Goal: Transaction & Acquisition: Purchase product/service

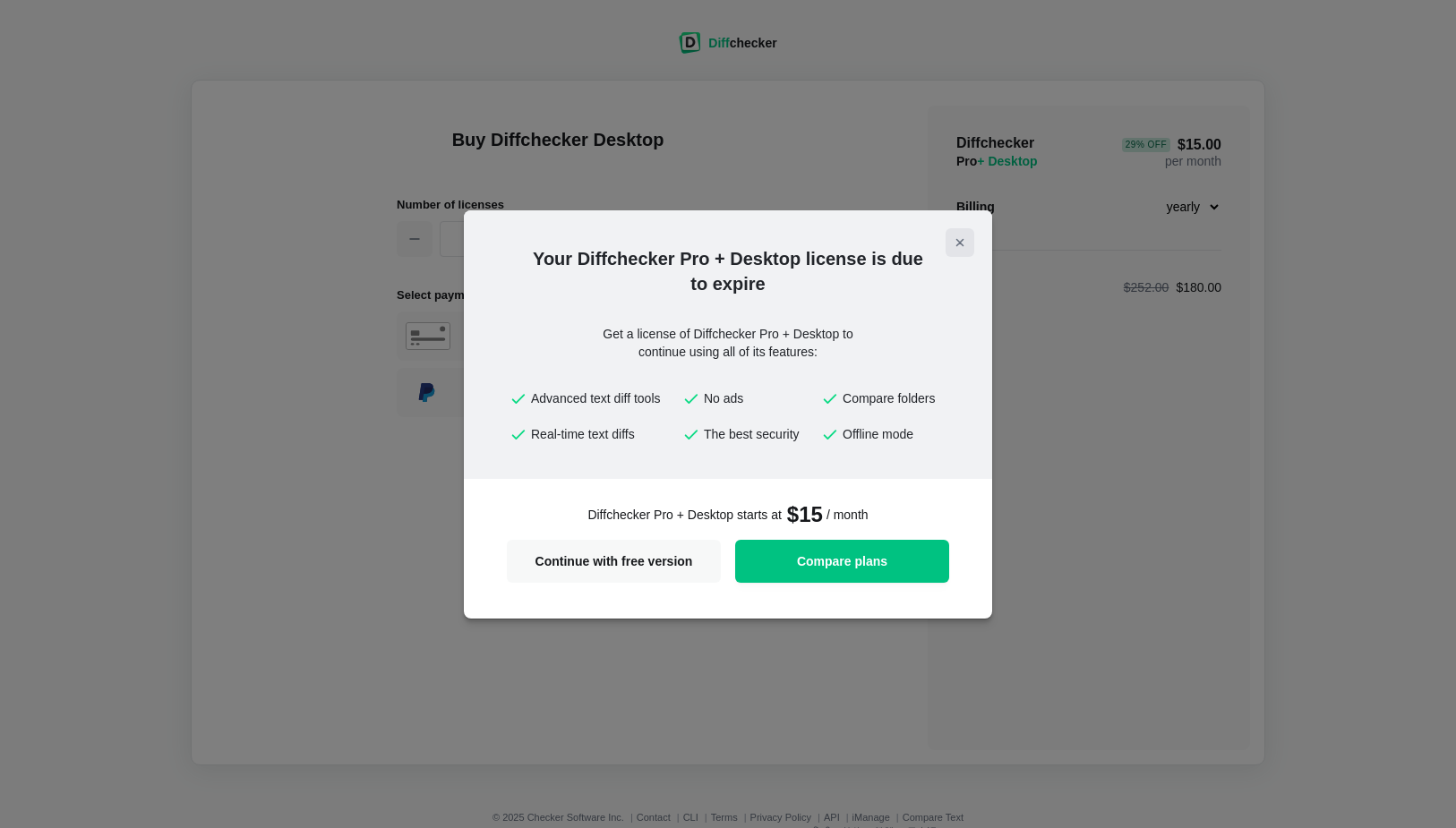
click at [964, 239] on icon "Close modal" at bounding box center [959, 242] width 15 height 15
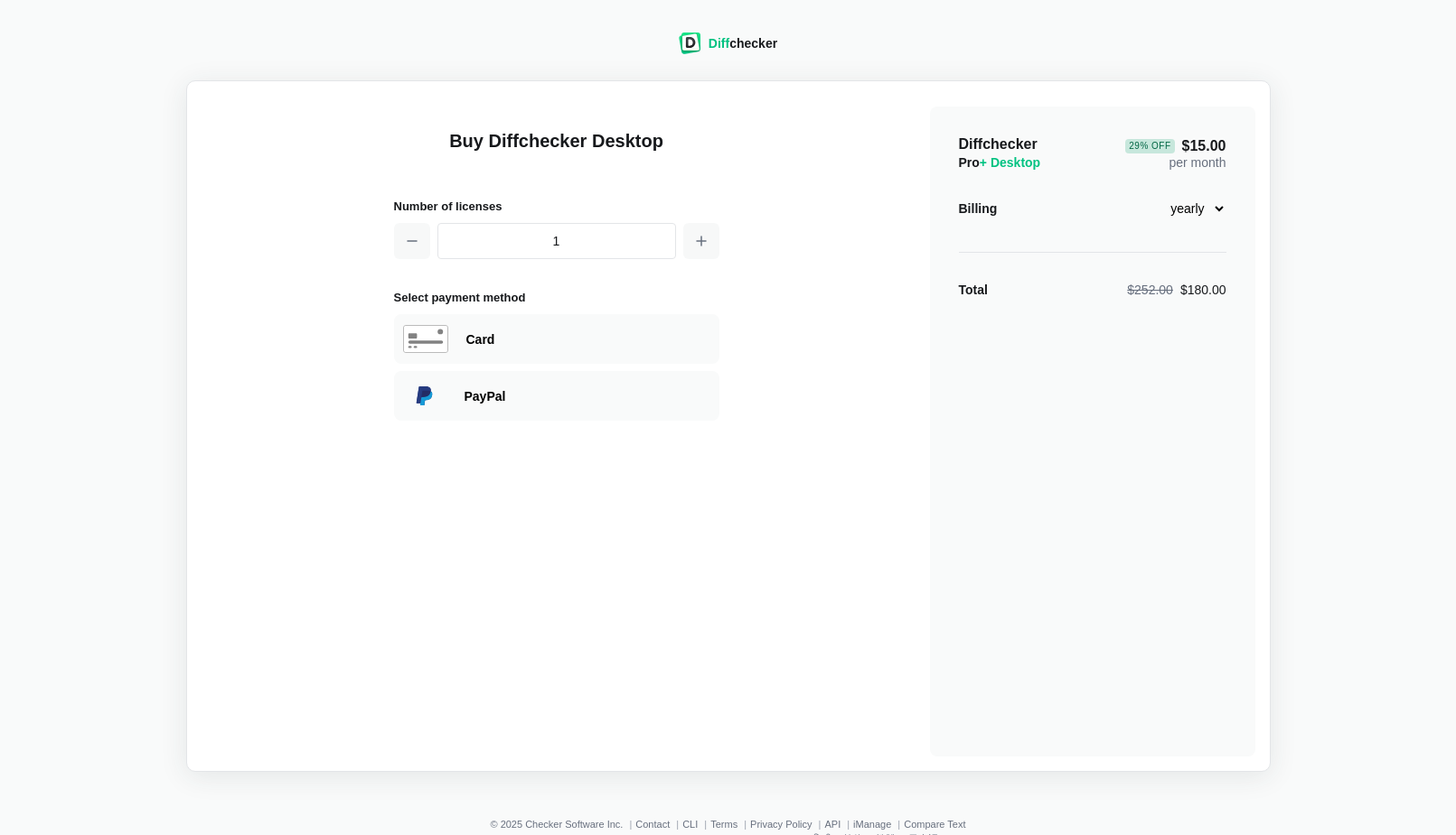
click at [1198, 217] on select "monthly yearly" at bounding box center [1186, 208] width 77 height 30
click at [1148, 193] on select "monthly yearly" at bounding box center [1186, 208] width 77 height 30
click at [703, 227] on button "button" at bounding box center [701, 241] width 36 height 36
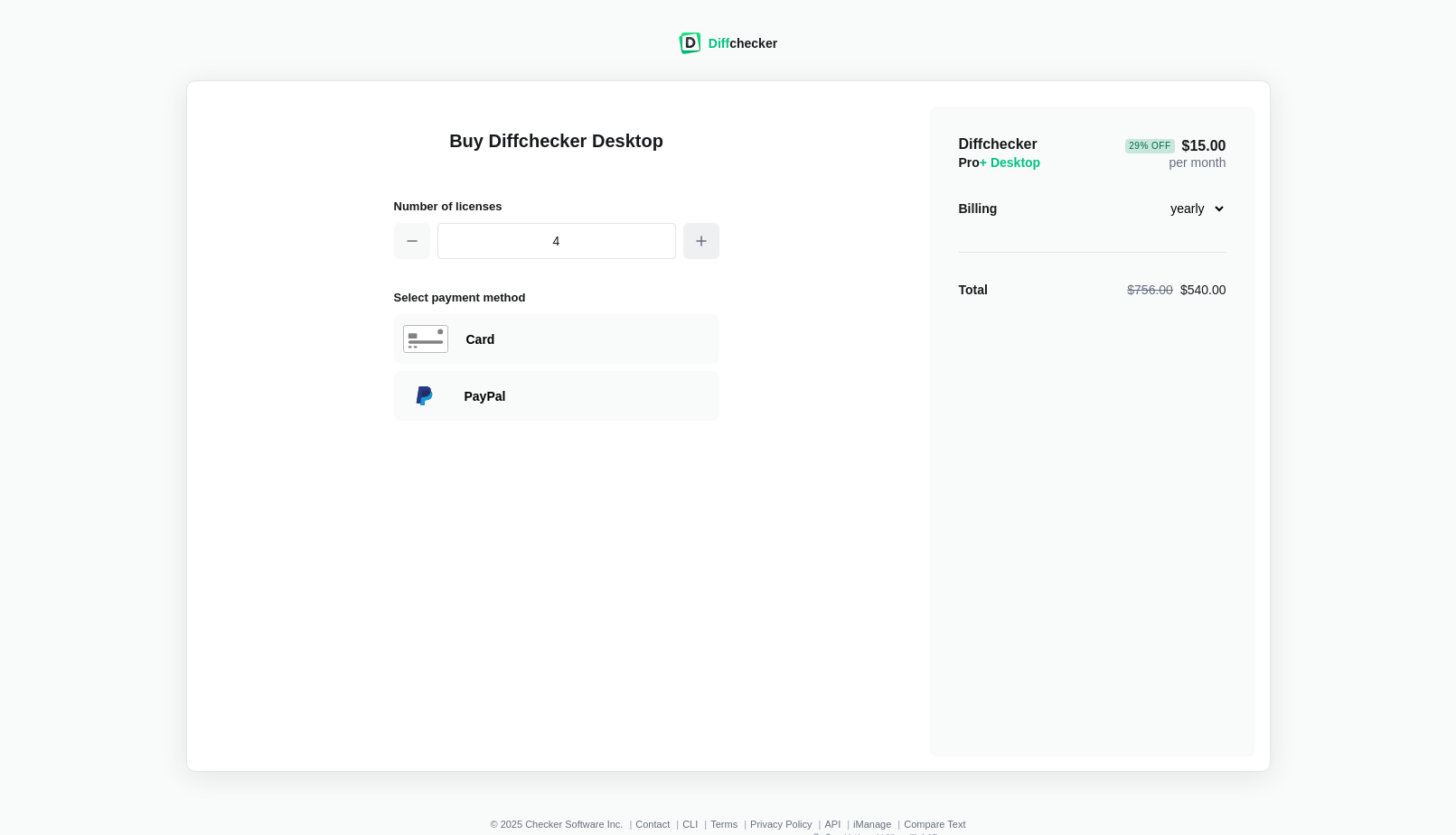
click at [703, 227] on button "button" at bounding box center [701, 241] width 36 height 36
click at [705, 228] on button "button" at bounding box center [701, 241] width 36 height 36
click at [704, 228] on button "button" at bounding box center [701, 241] width 36 height 36
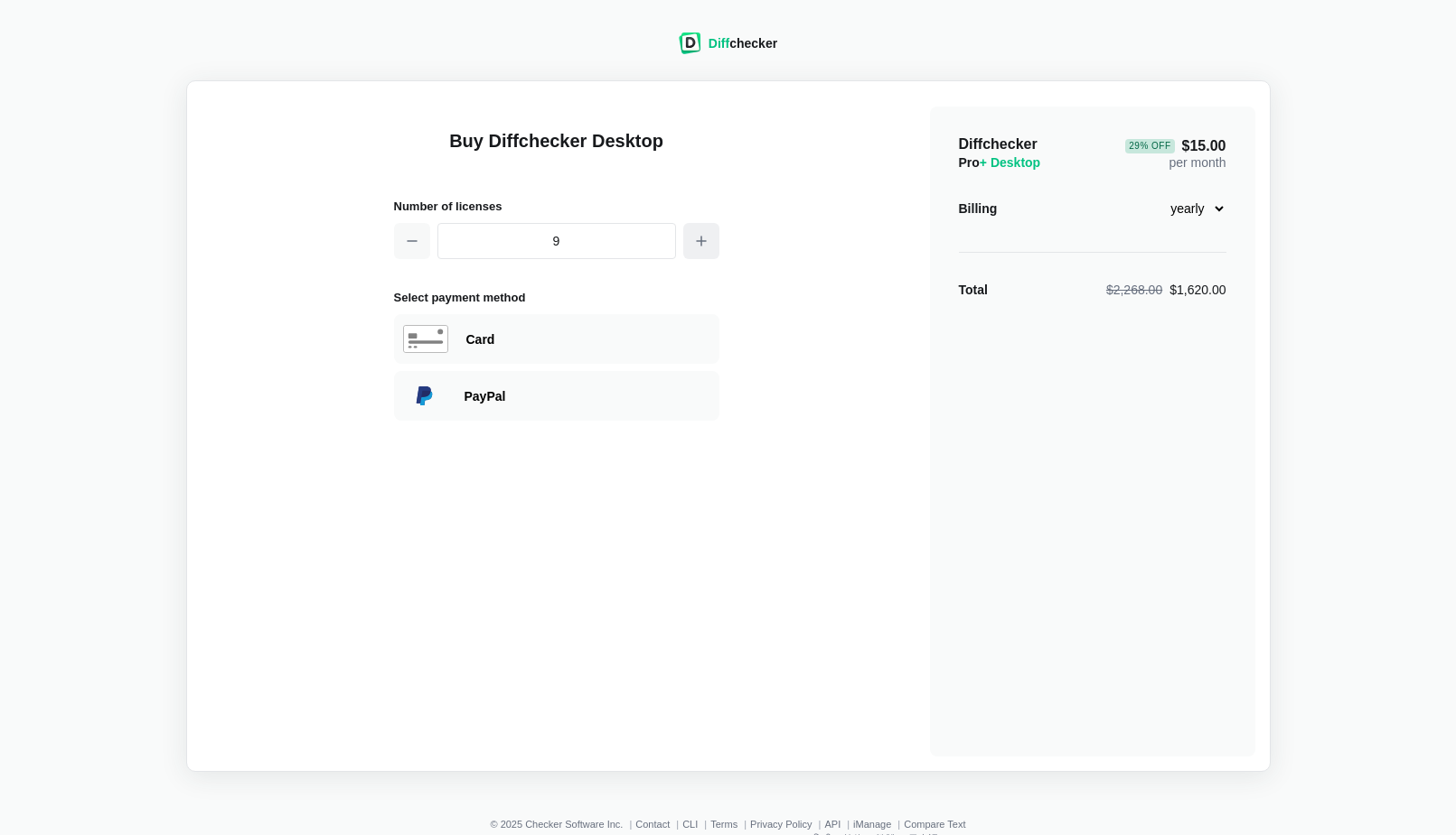
click at [704, 229] on button "button" at bounding box center [701, 241] width 36 height 36
click at [708, 233] on button "button" at bounding box center [701, 241] width 36 height 36
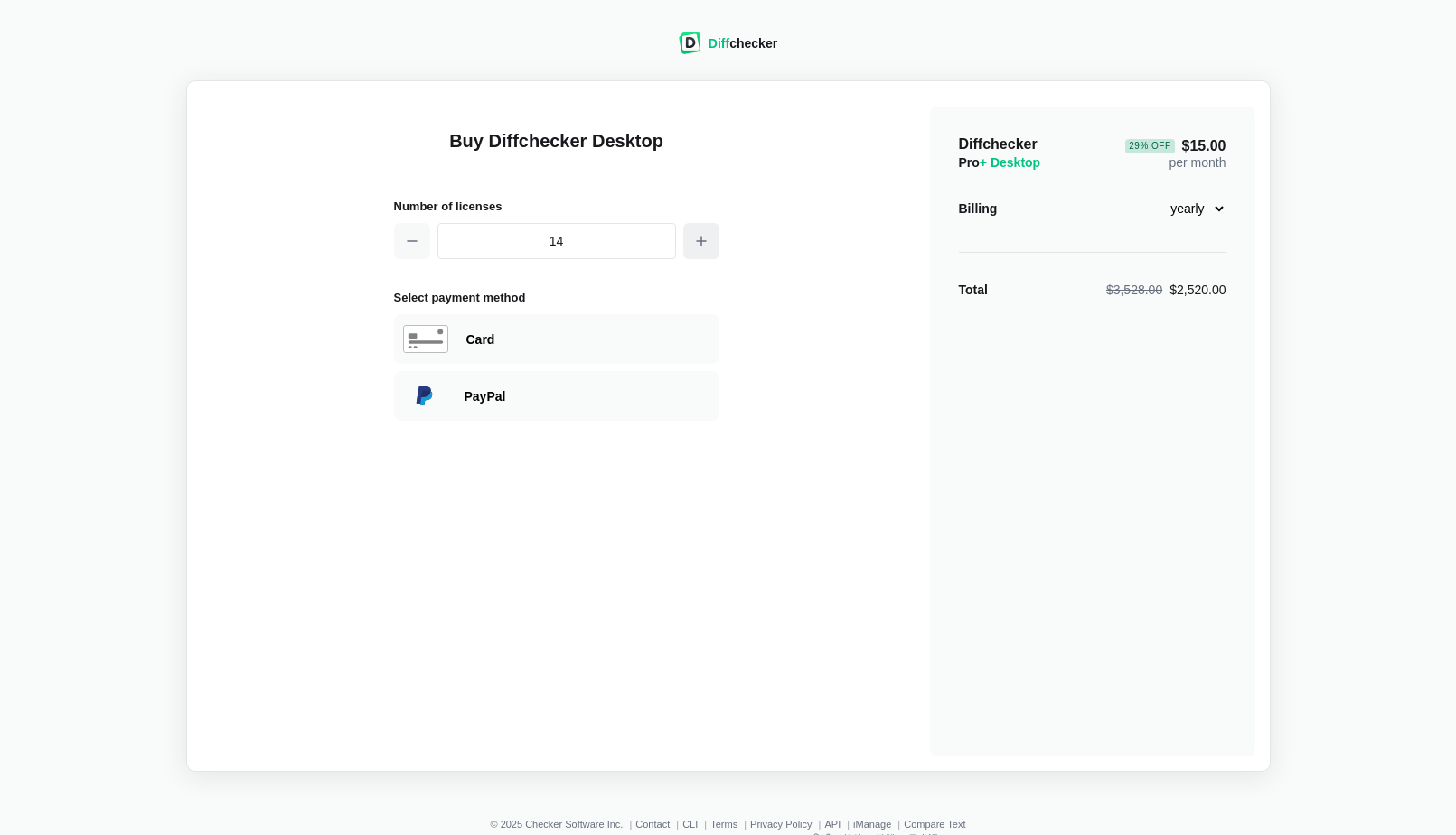
click at [708, 233] on button "button" at bounding box center [701, 241] width 36 height 36
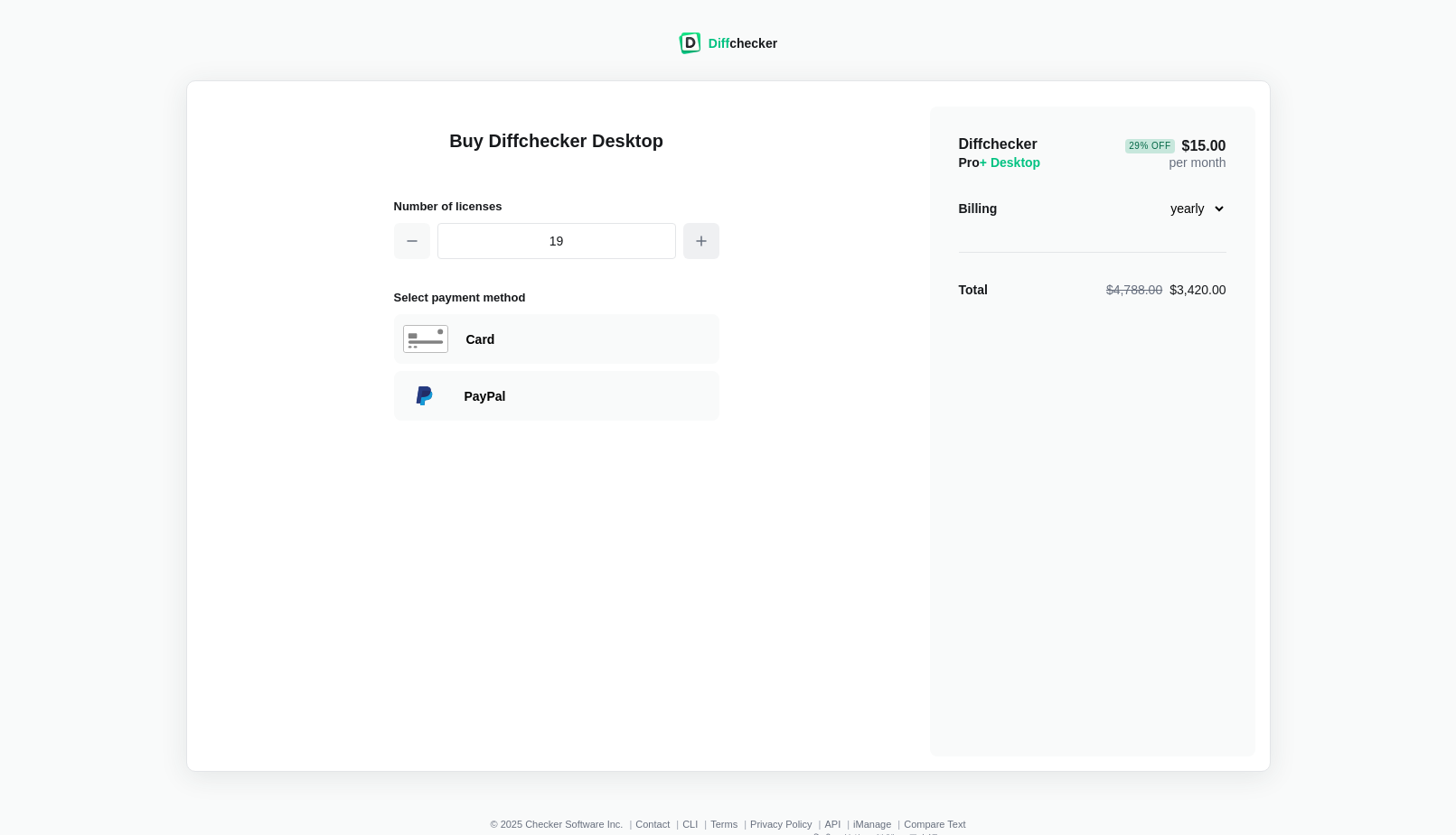
click at [708, 233] on button "button" at bounding box center [701, 241] width 36 height 36
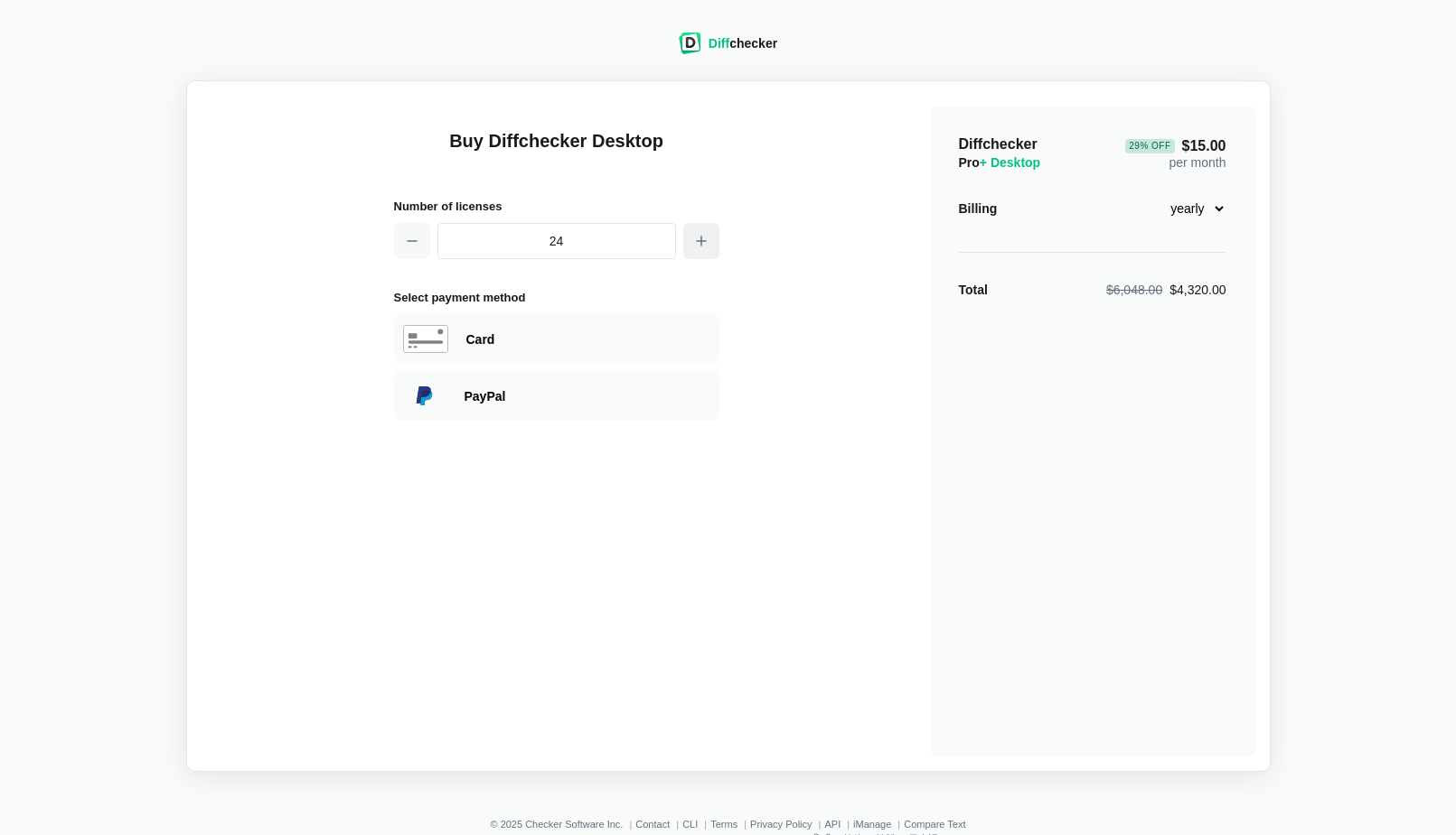
click at [708, 233] on button "button" at bounding box center [701, 241] width 36 height 36
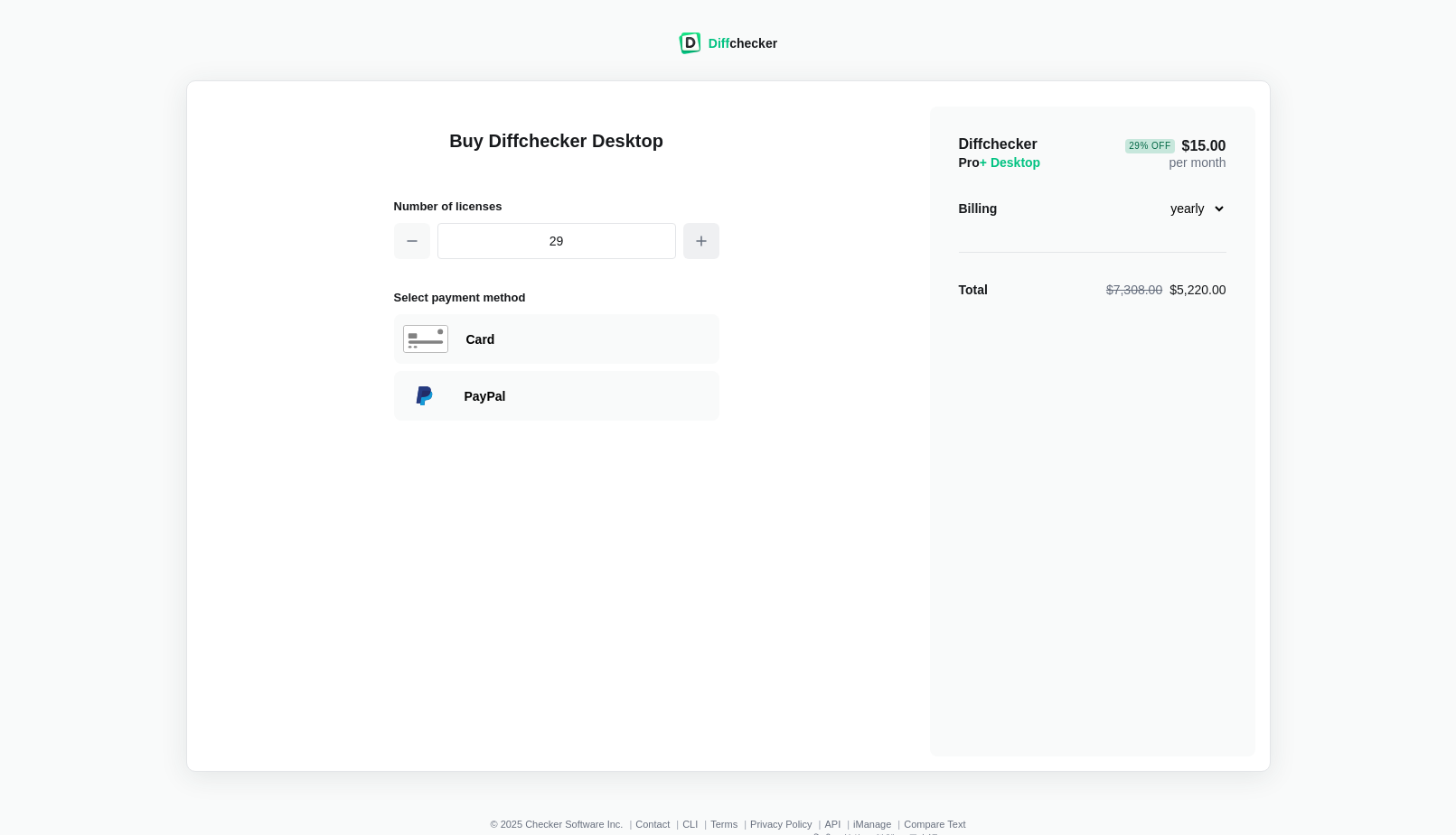
click at [708, 233] on button "button" at bounding box center [701, 241] width 36 height 36
click at [711, 234] on button "button" at bounding box center [701, 241] width 36 height 36
click at [716, 234] on button "button" at bounding box center [701, 241] width 36 height 36
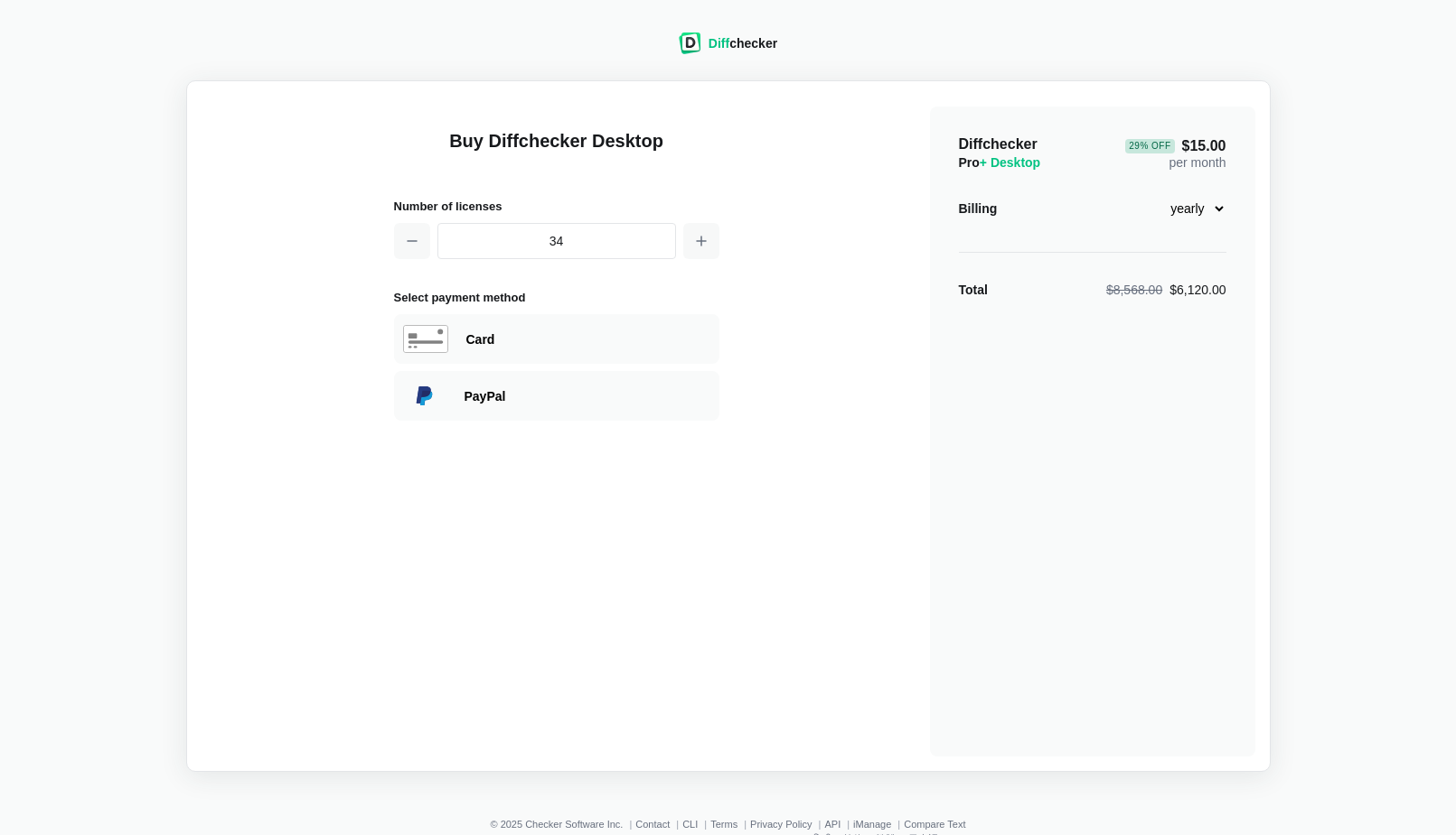
drag, startPoint x: 663, startPoint y: 243, endPoint x: 678, endPoint y: 245, distance: 15.1
click at [669, 245] on input "34" at bounding box center [556, 241] width 238 height 36
click at [687, 244] on button "button" at bounding box center [701, 241] width 36 height 36
click at [694, 239] on button "button" at bounding box center [701, 241] width 36 height 36
click at [694, 239] on icon "button" at bounding box center [701, 241] width 15 height 15
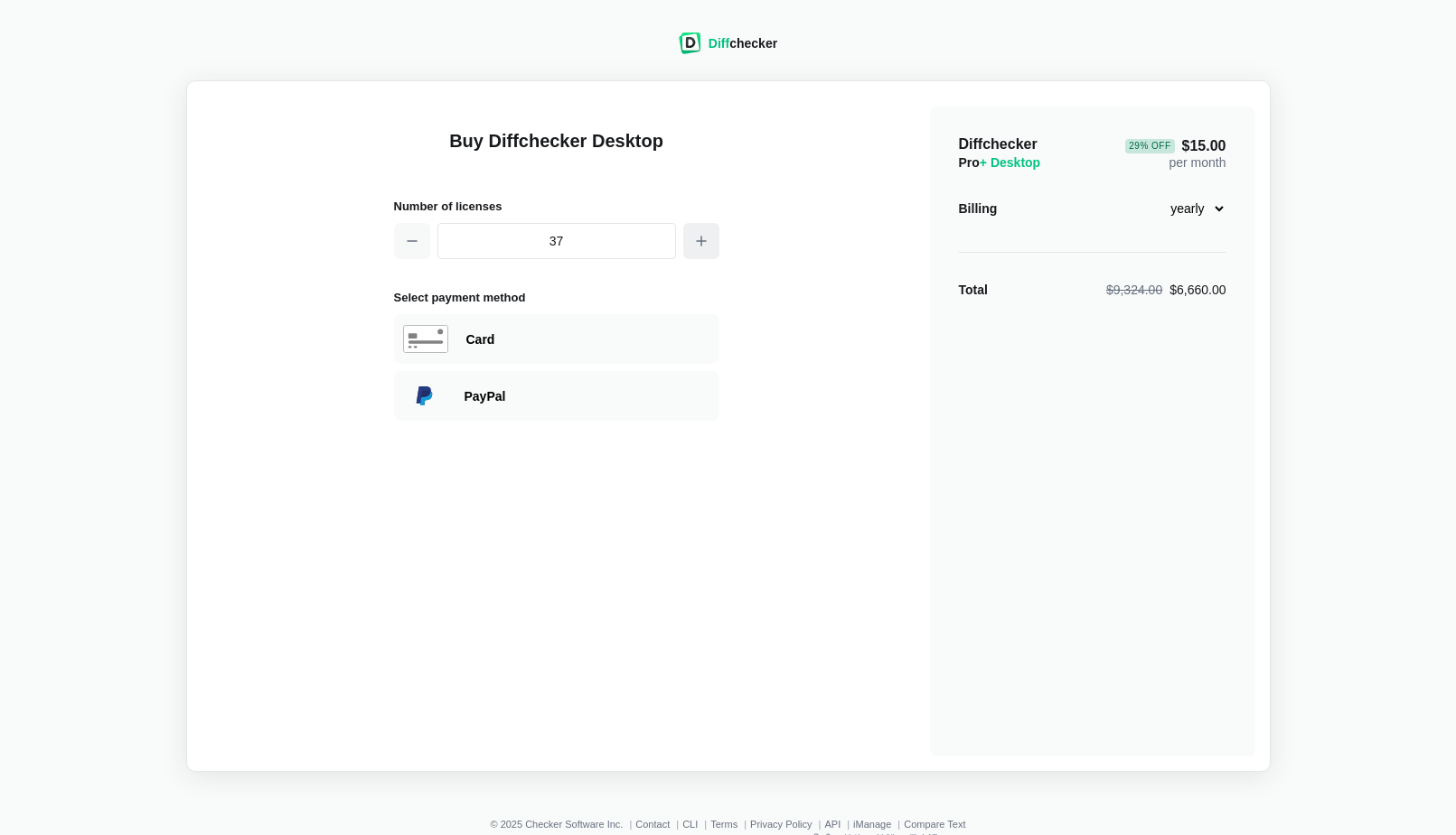
click at [694, 239] on icon "button" at bounding box center [701, 241] width 15 height 15
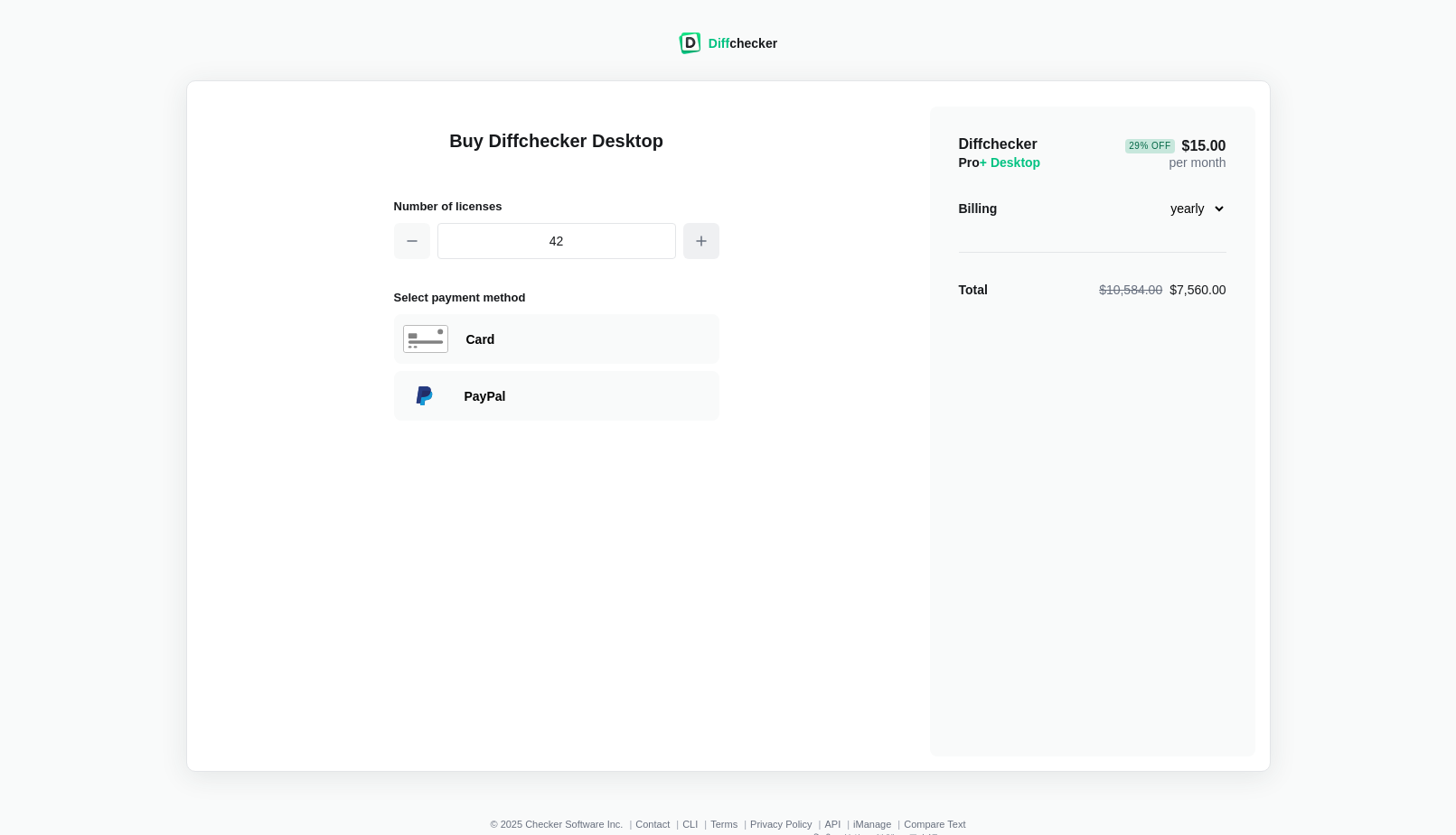
click at [694, 239] on icon "button" at bounding box center [701, 241] width 15 height 15
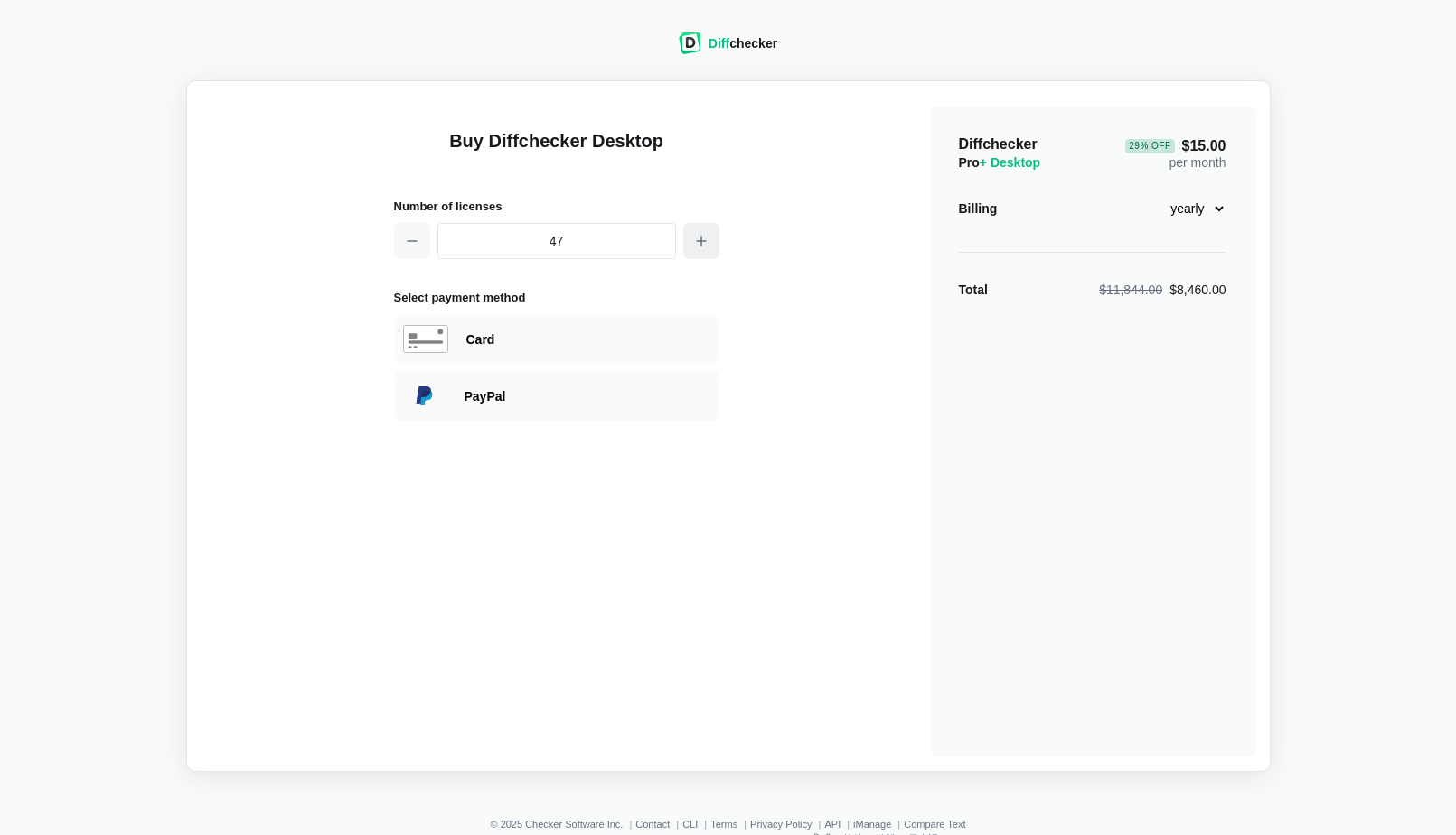
click at [694, 239] on icon "button" at bounding box center [701, 241] width 15 height 15
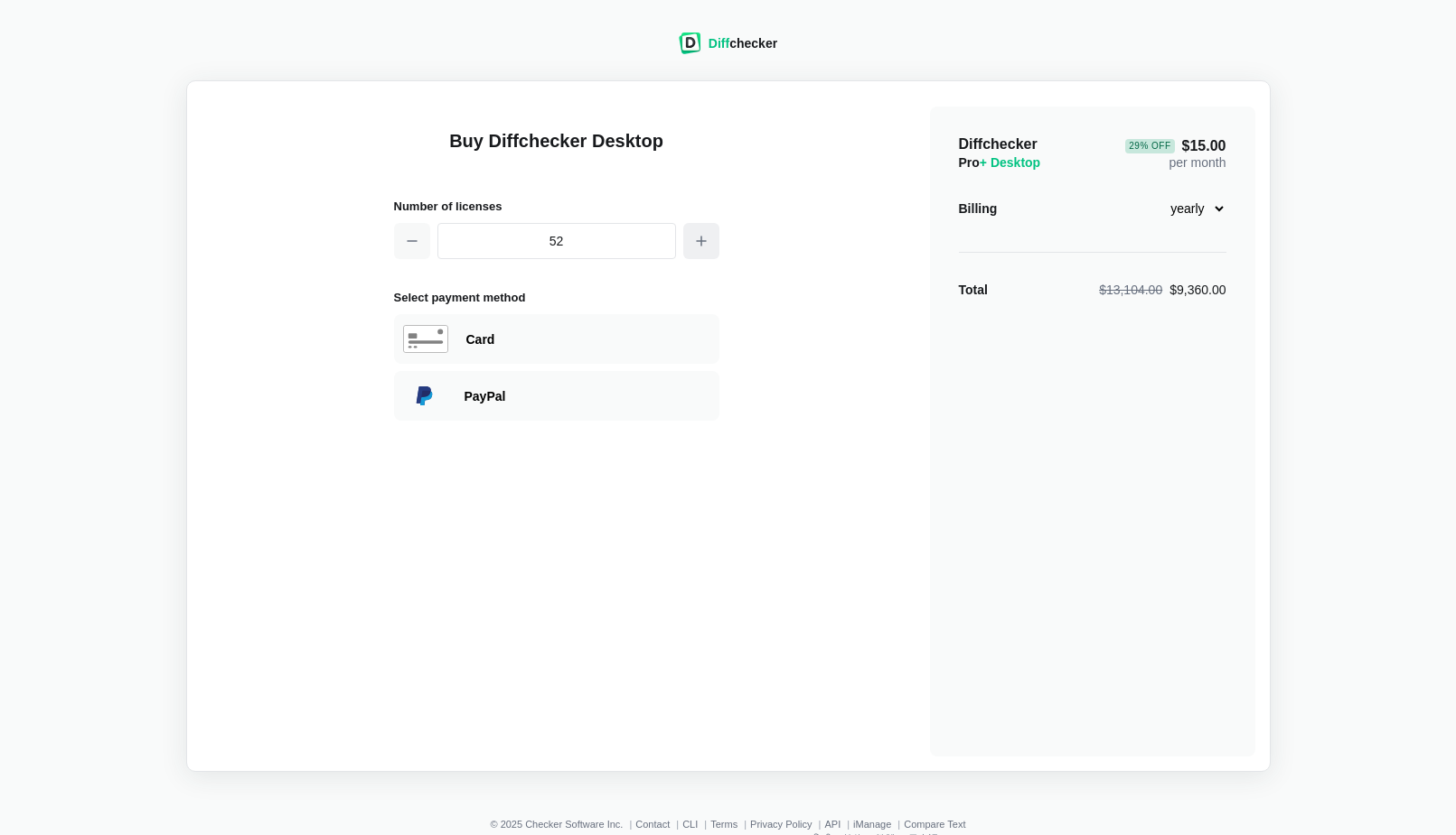
click at [694, 239] on icon "button" at bounding box center [701, 241] width 15 height 15
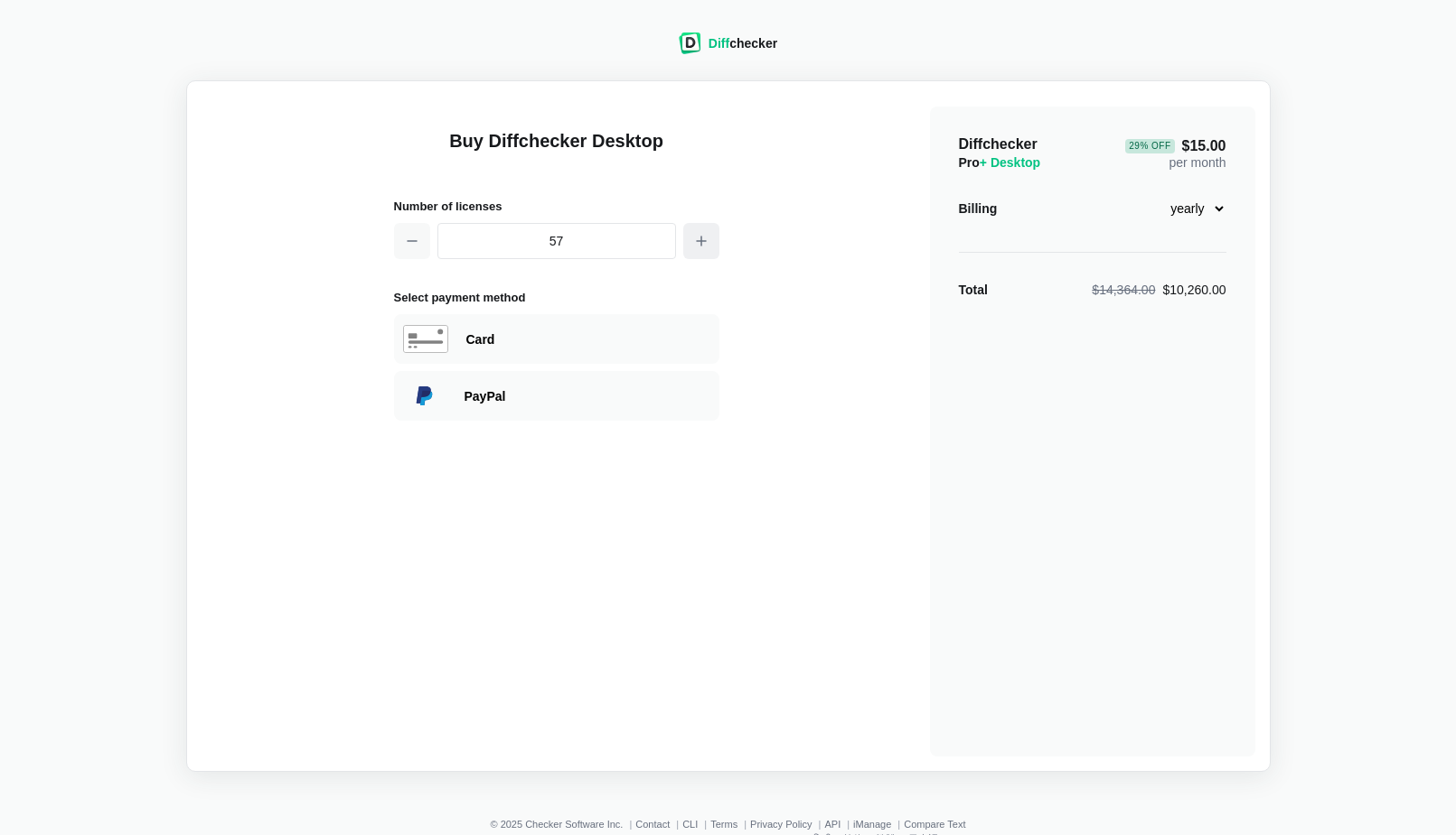
click at [696, 237] on icon "button" at bounding box center [701, 241] width 15 height 15
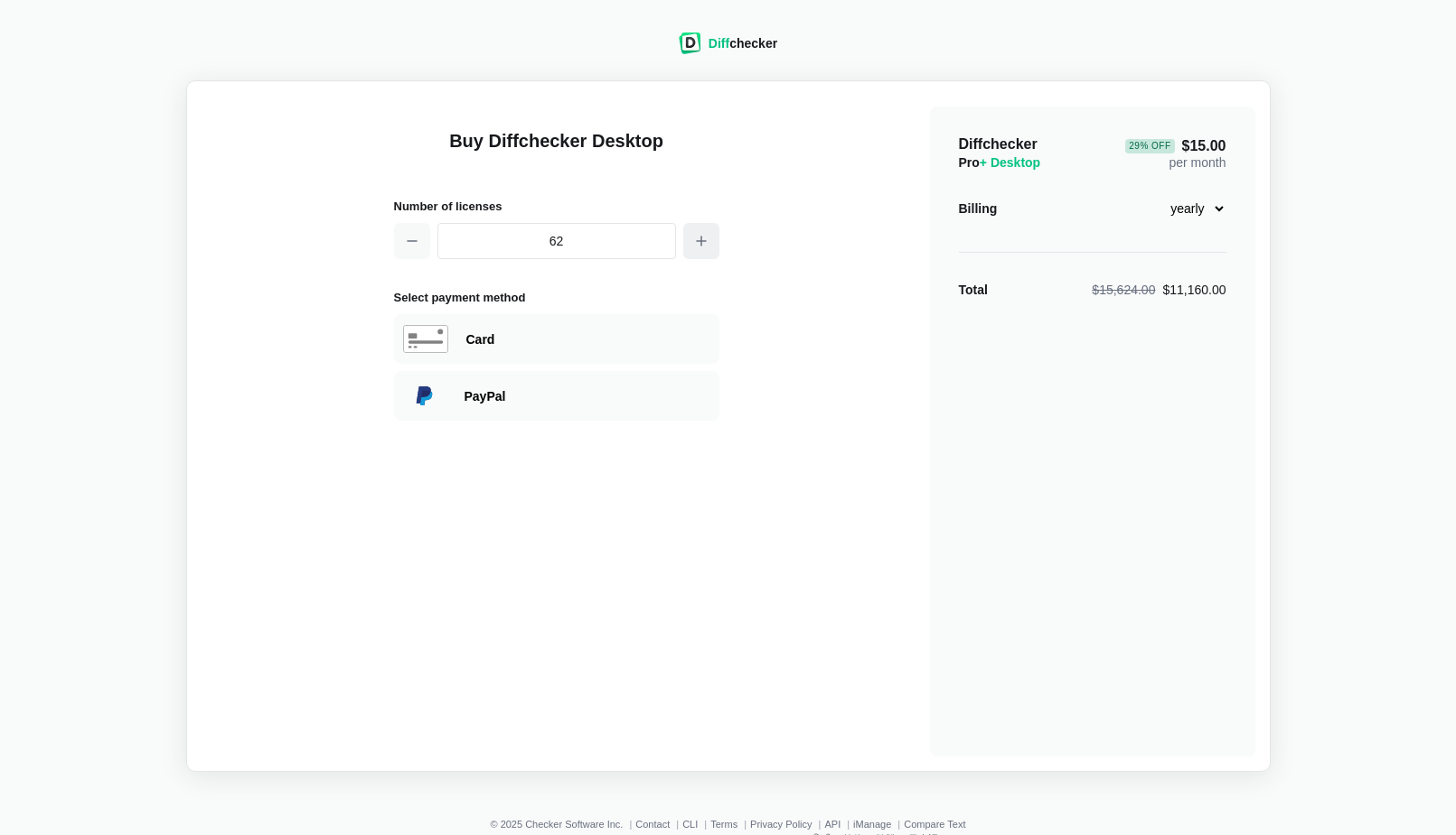
click at [696, 237] on icon "button" at bounding box center [701, 241] width 15 height 15
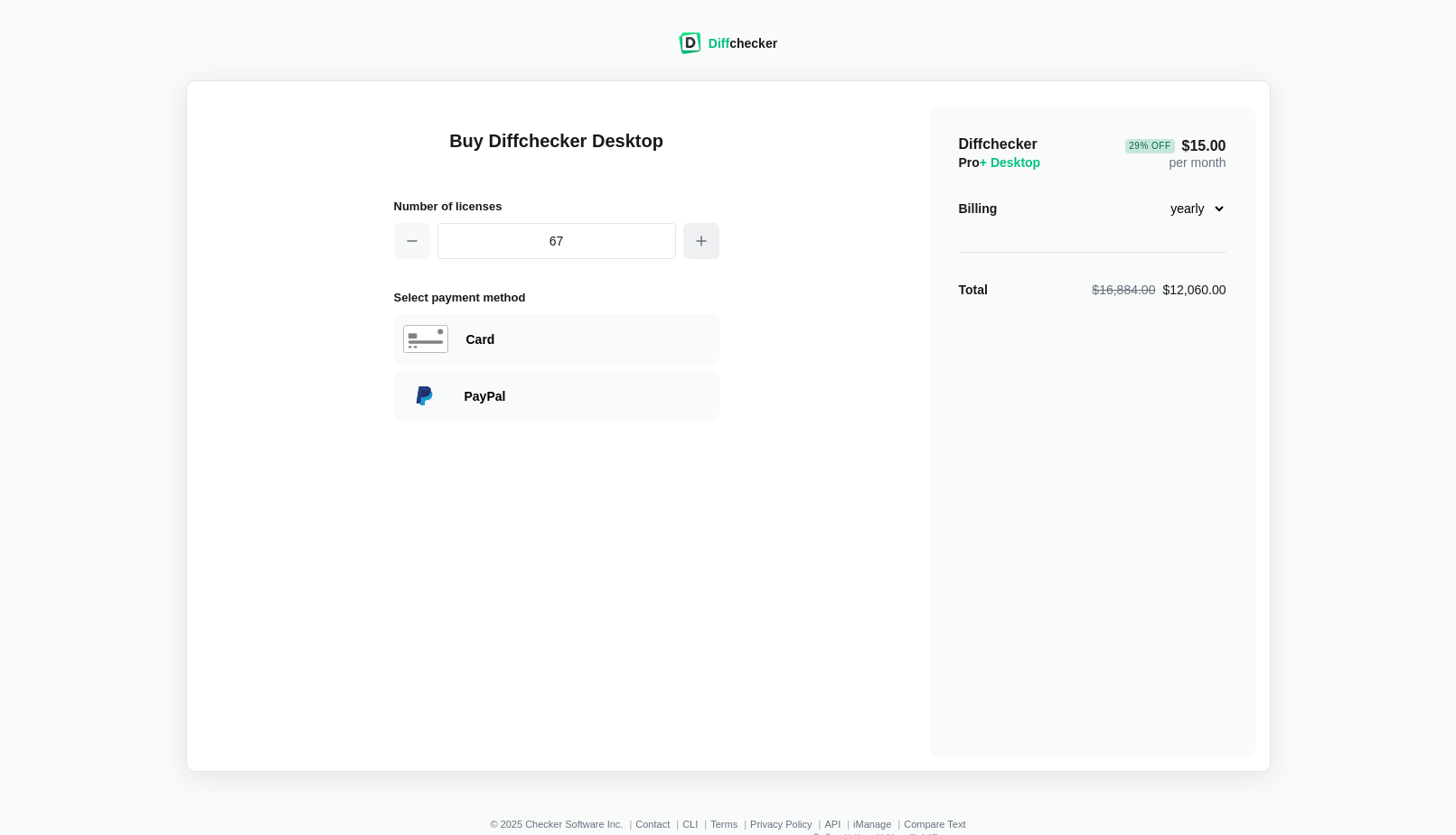
click at [696, 237] on icon "button" at bounding box center [701, 241] width 15 height 15
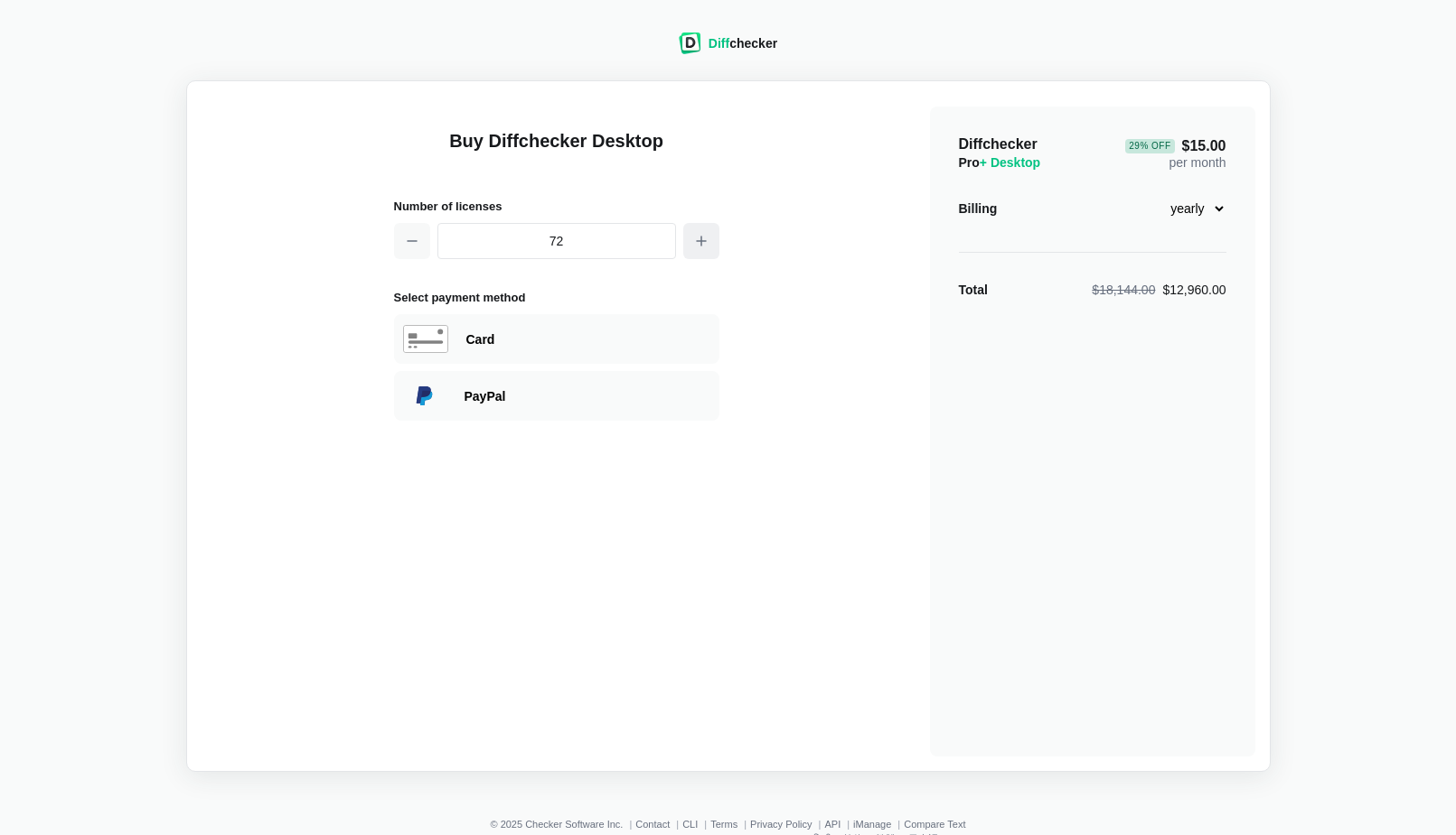
click at [696, 237] on icon "button" at bounding box center [701, 241] width 15 height 15
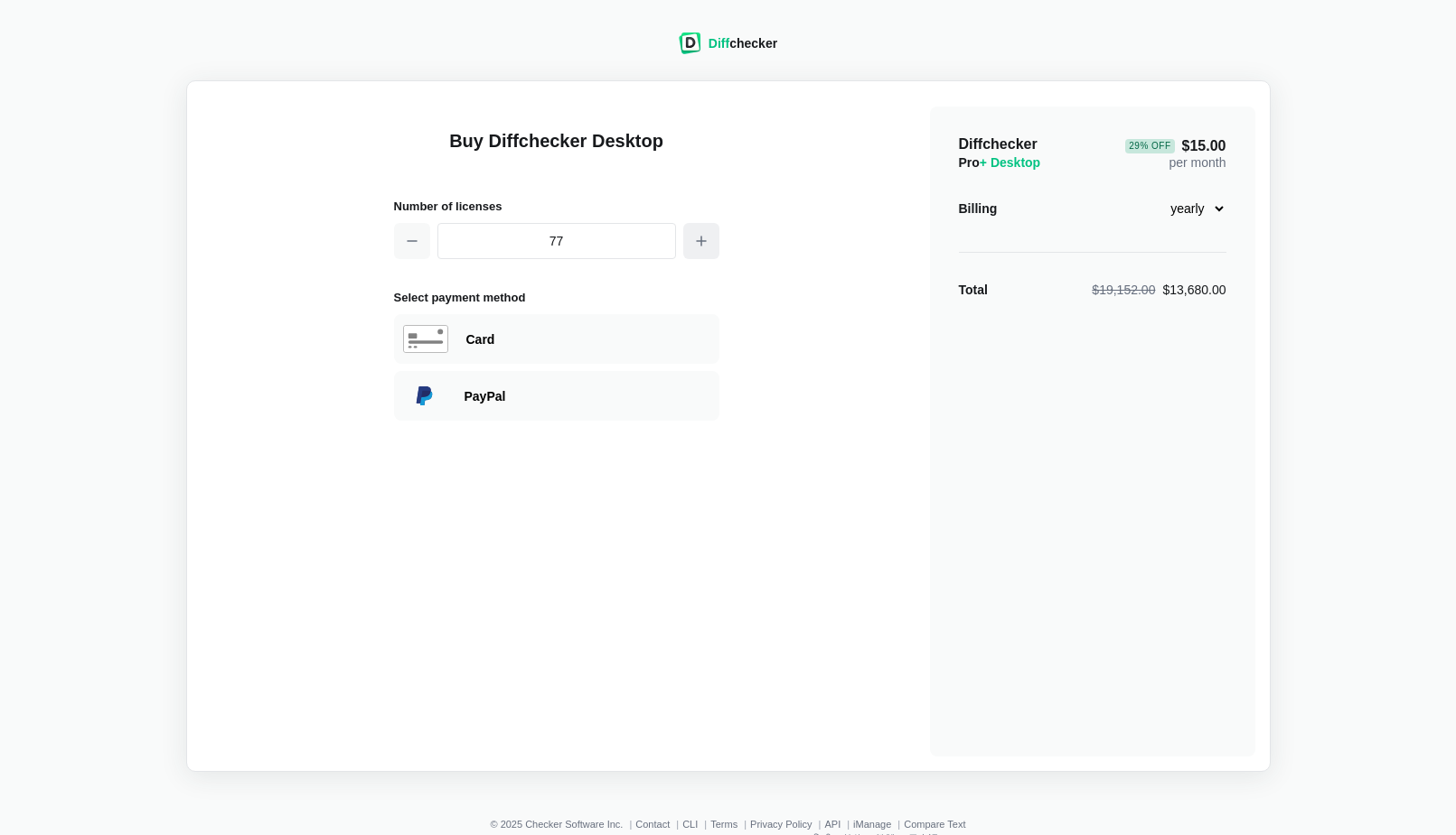
click at [696, 237] on icon "button" at bounding box center [701, 241] width 15 height 15
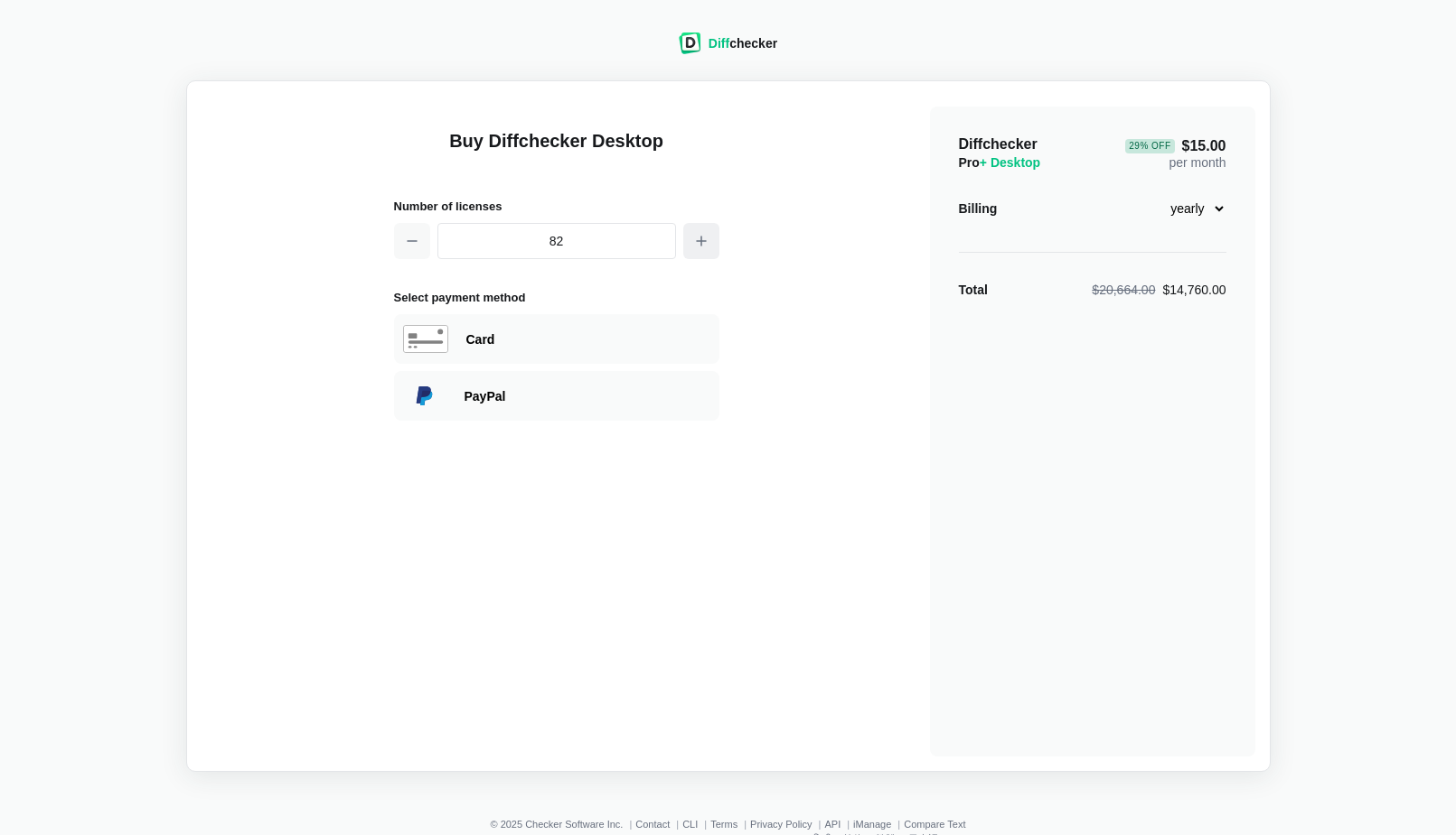
click at [696, 237] on icon "button" at bounding box center [701, 241] width 15 height 15
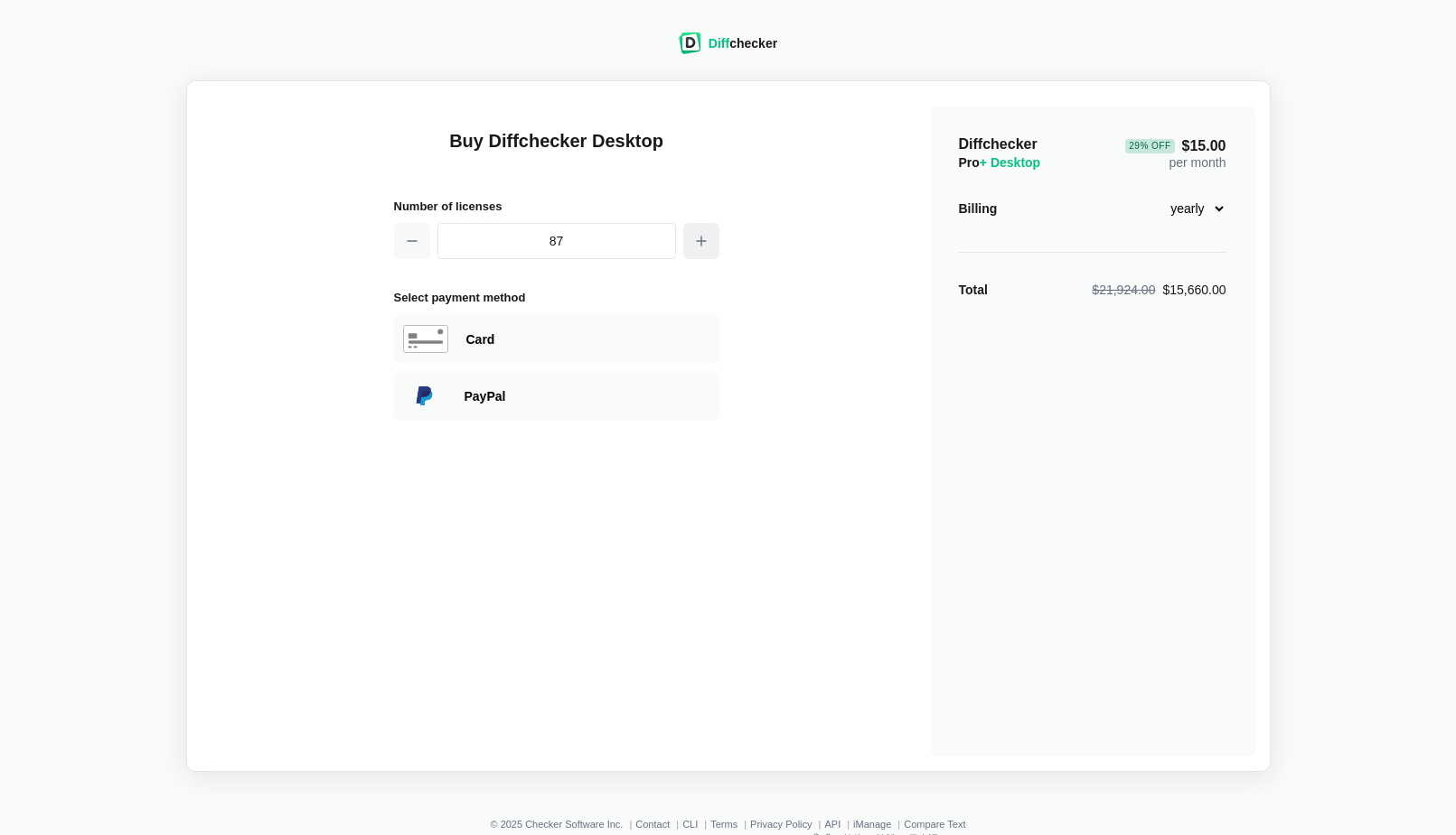
click at [696, 237] on icon "button" at bounding box center [701, 241] width 15 height 15
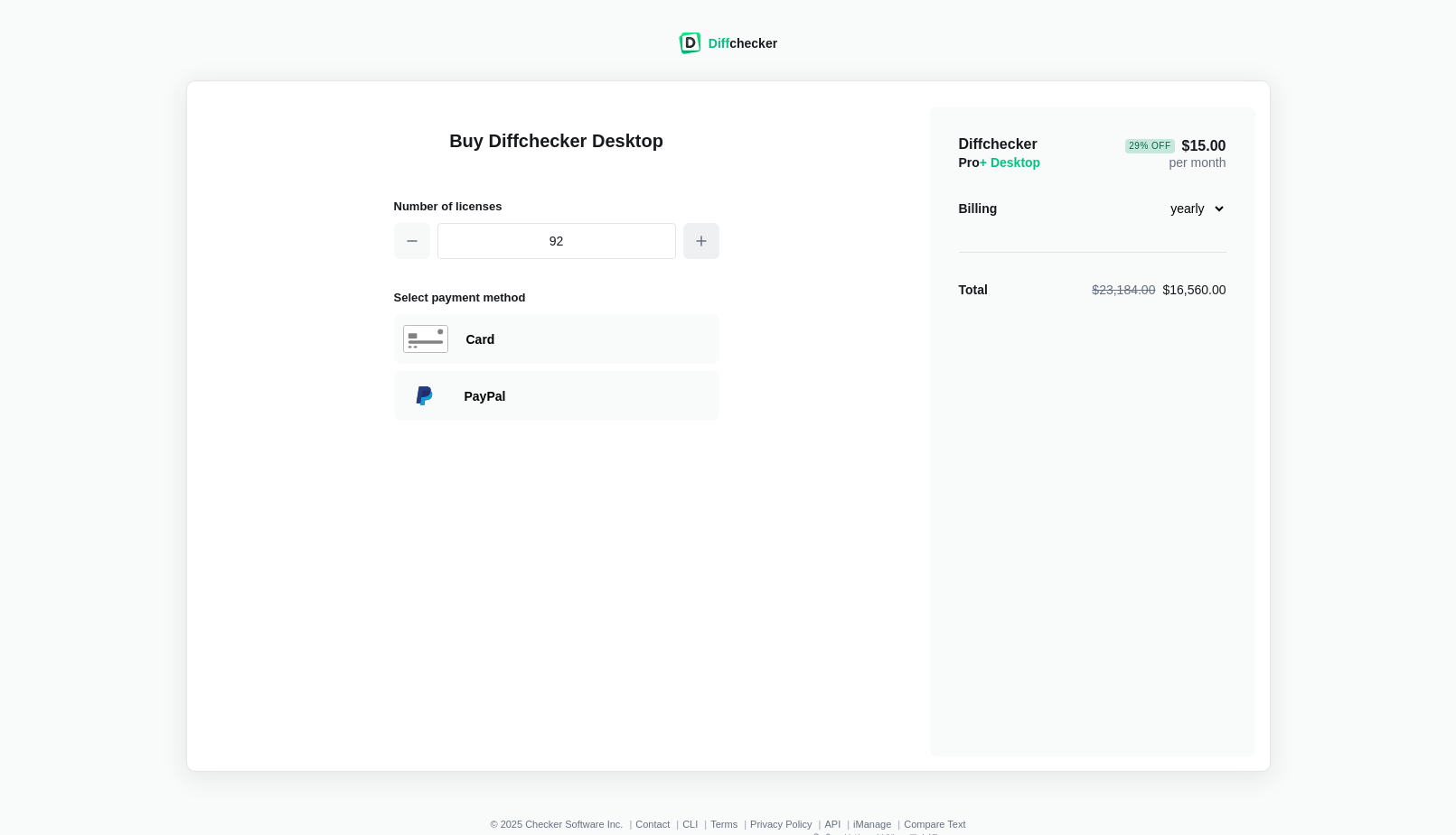
click at [696, 237] on icon "button" at bounding box center [701, 241] width 15 height 15
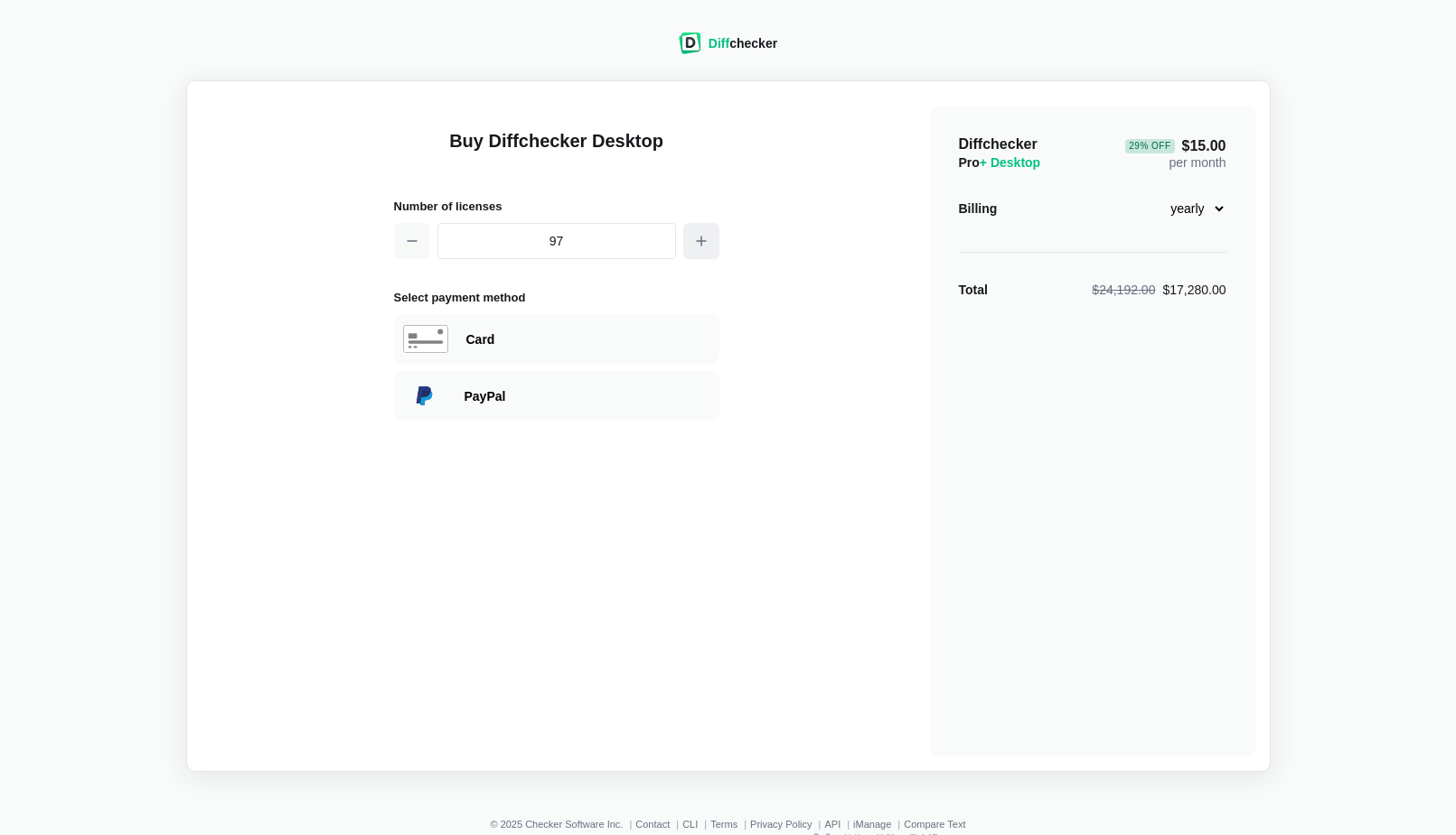
click at [696, 237] on icon "button" at bounding box center [701, 241] width 15 height 15
type input "100"
drag, startPoint x: 1169, startPoint y: 295, endPoint x: 1256, endPoint y: 318, distance: 90.0
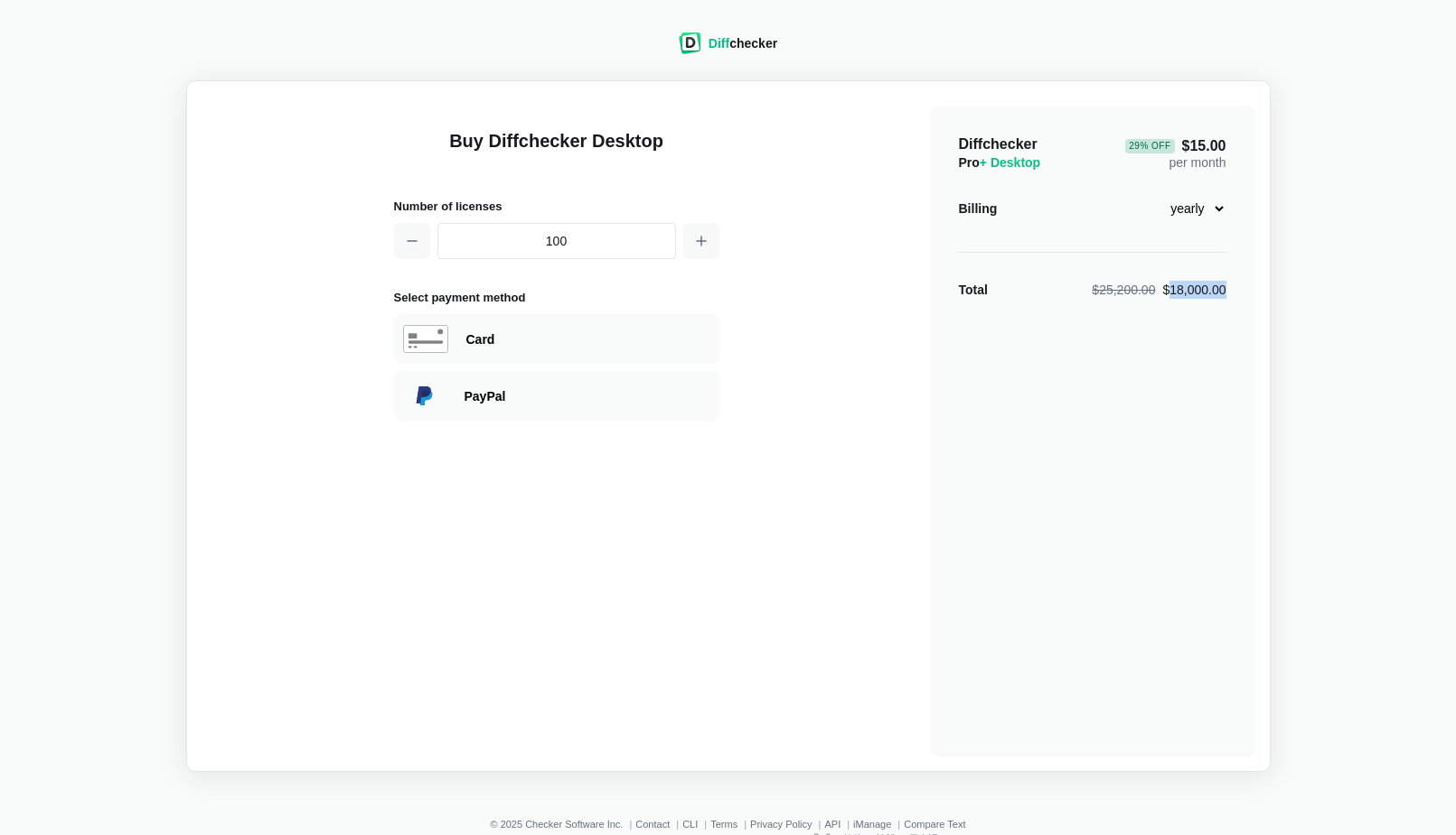
click at [1256, 318] on main "Buy Diffchecker Desktop Number of licenses 100 Select payment method Visa Maste…" at bounding box center [728, 426] width 1084 height 692
